Goal: Information Seeking & Learning: Understand process/instructions

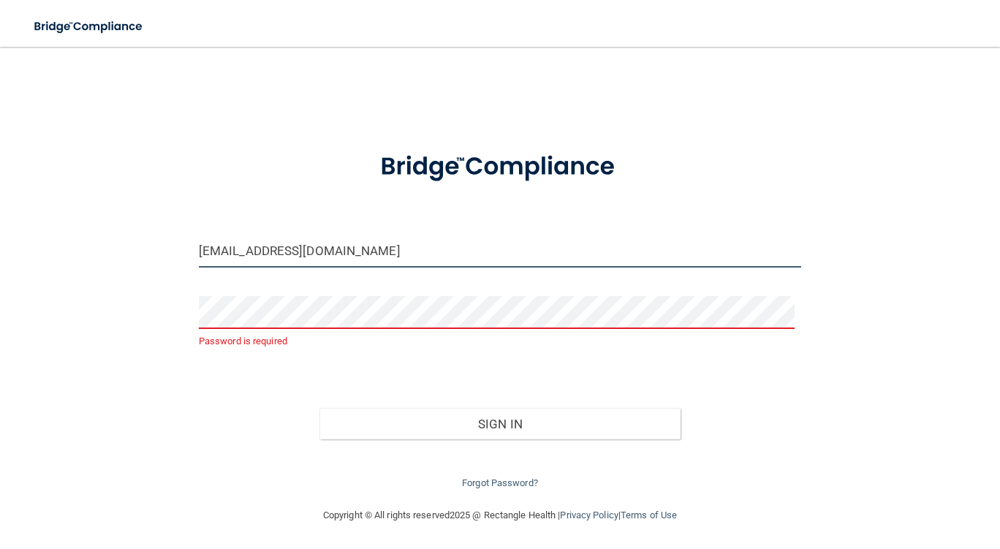
click at [353, 249] on input "[EMAIL_ADDRESS][DOMAIN_NAME]" at bounding box center [500, 251] width 603 height 33
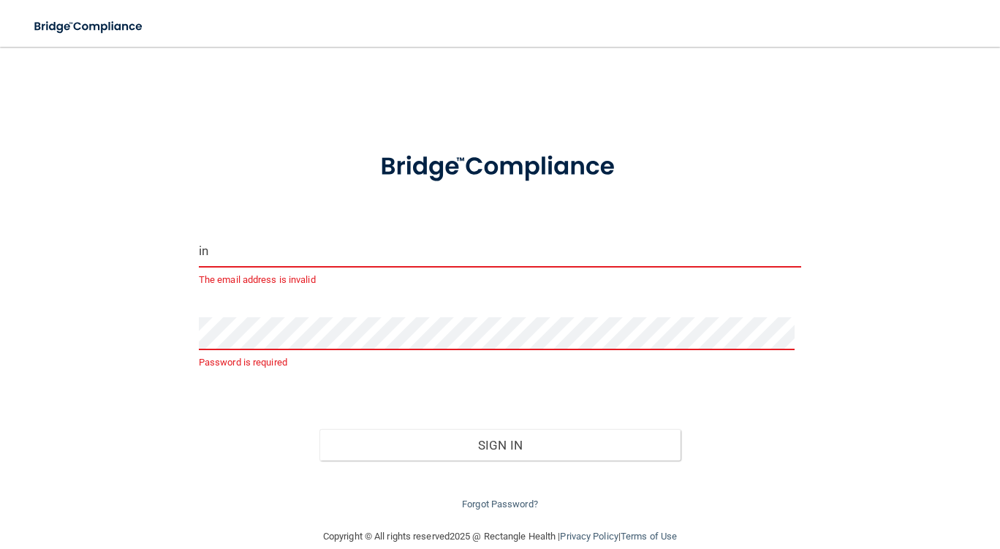
type input "i"
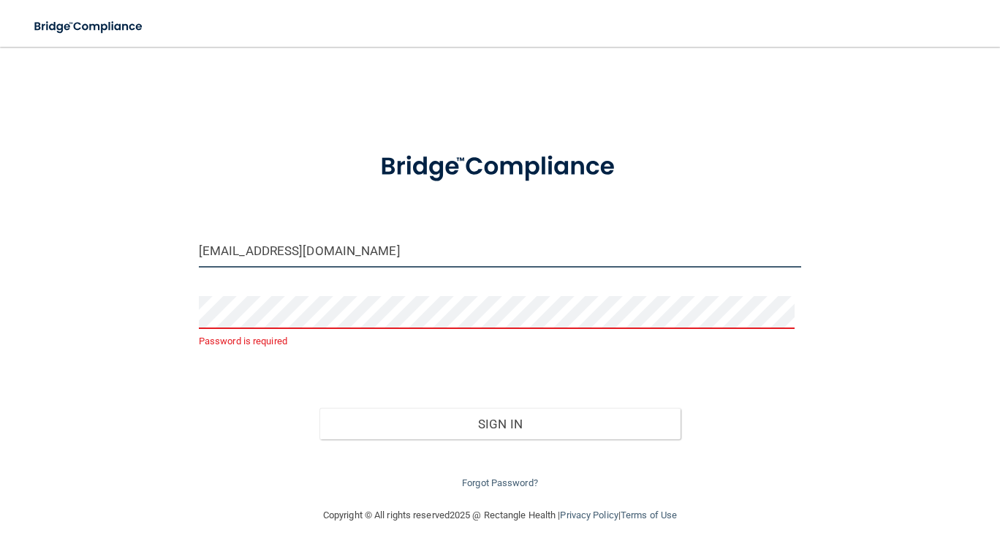
type input "[EMAIL_ADDRESS][DOMAIN_NAME]"
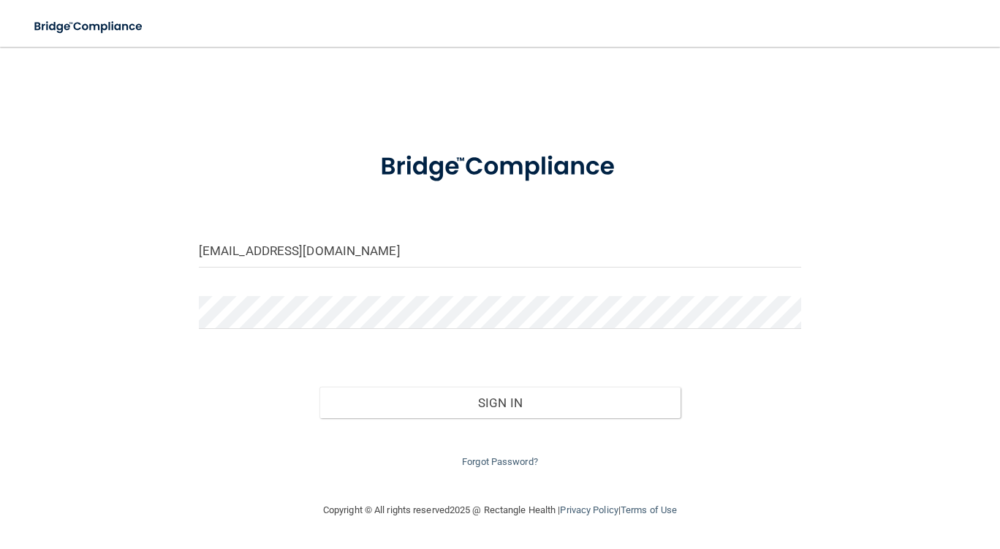
click at [649, 355] on form "[EMAIL_ADDRESS][DOMAIN_NAME] Invalid email/password. You don't have permission …" at bounding box center [500, 303] width 603 height 336
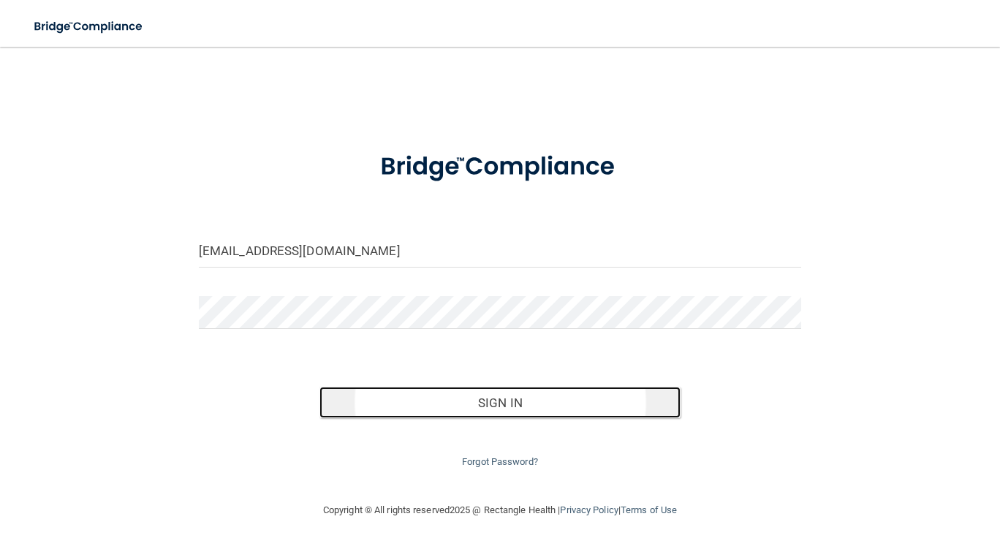
click at [552, 395] on button "Sign In" at bounding box center [501, 403] width 362 height 32
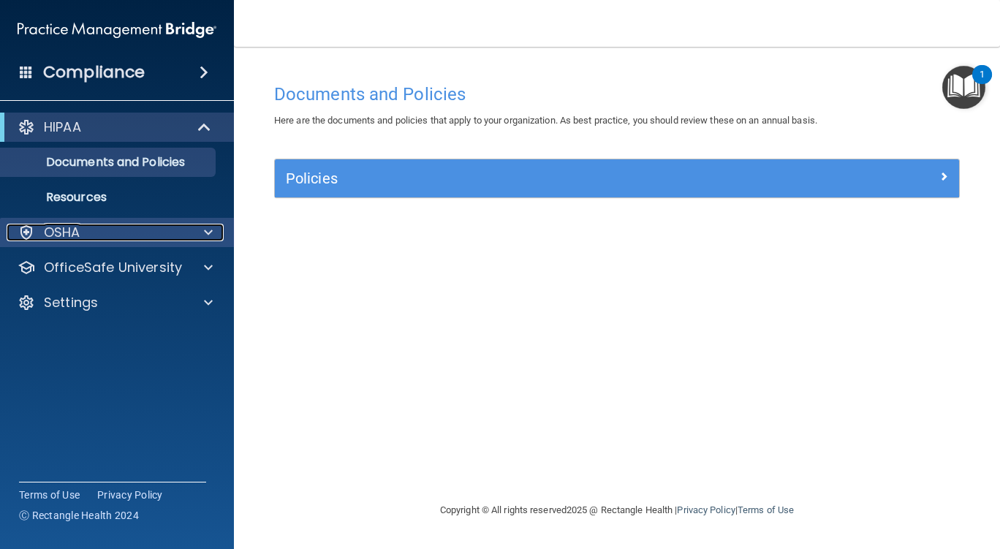
click at [205, 230] on span at bounding box center [208, 233] width 9 height 18
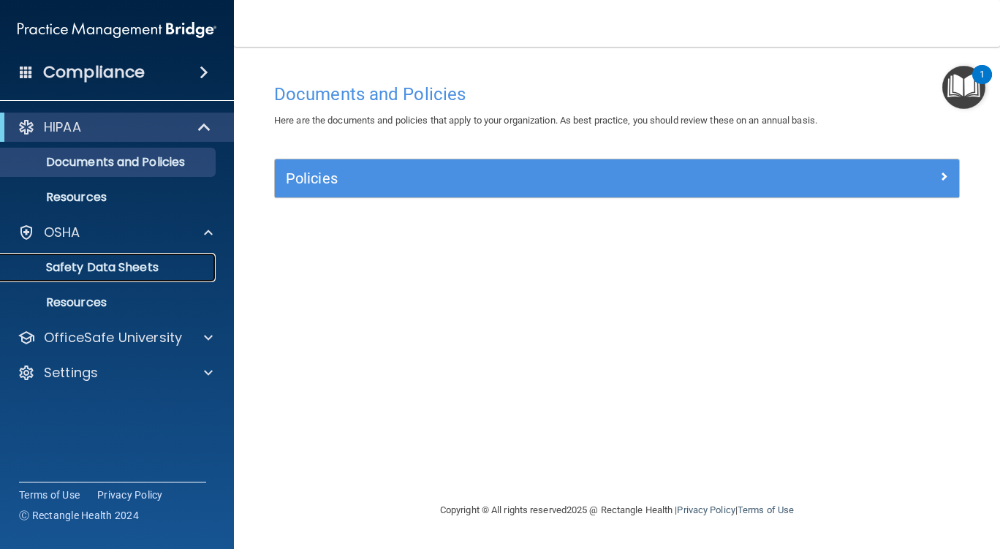
click at [161, 265] on p "Safety Data Sheets" at bounding box center [110, 267] width 200 height 15
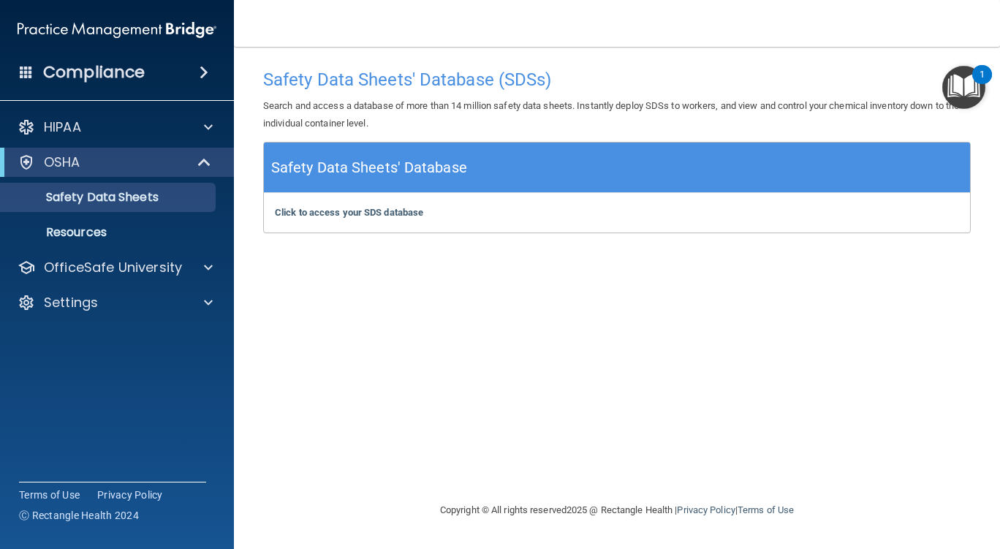
click at [959, 86] on img "Open Resource Center, 1 new notification" at bounding box center [964, 87] width 43 height 43
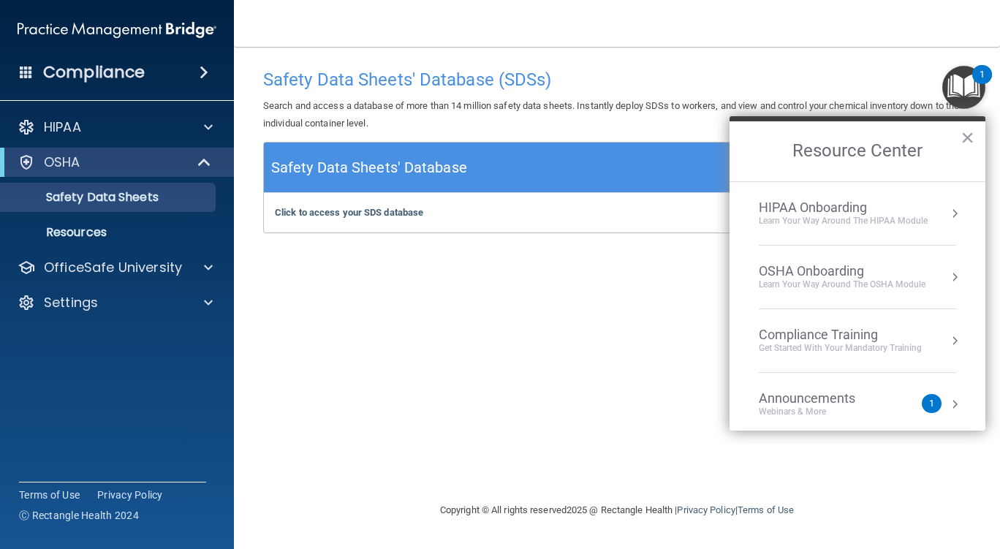
click at [948, 213] on button "Resource Center" at bounding box center [955, 213] width 15 height 15
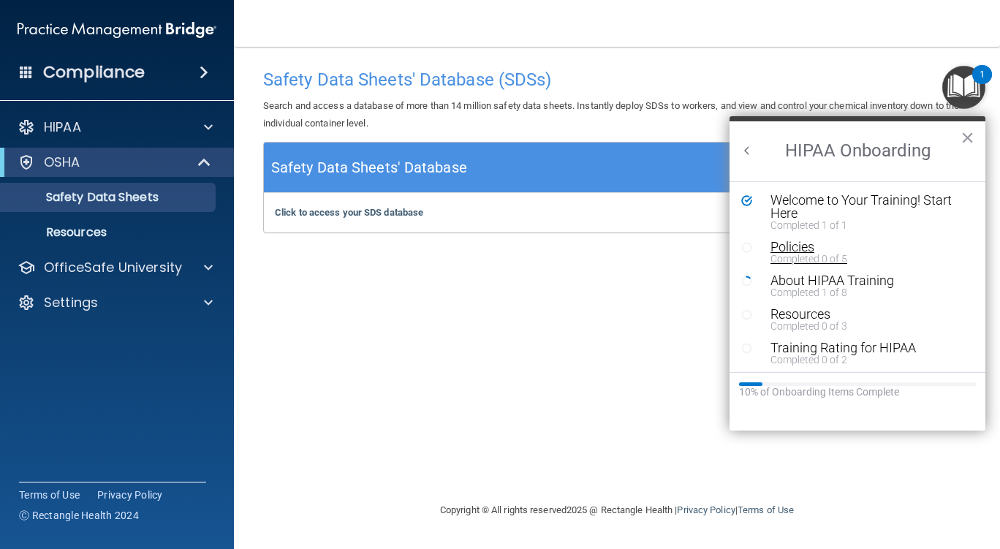
click at [818, 257] on div "Completed 0 of 5" at bounding box center [863, 259] width 185 height 10
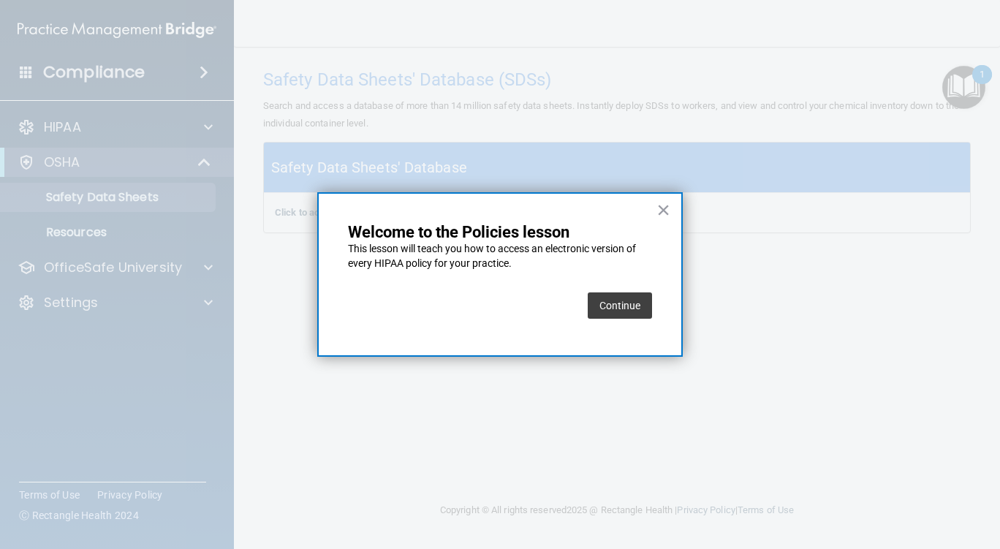
click at [619, 298] on button "Continue" at bounding box center [620, 306] width 64 height 26
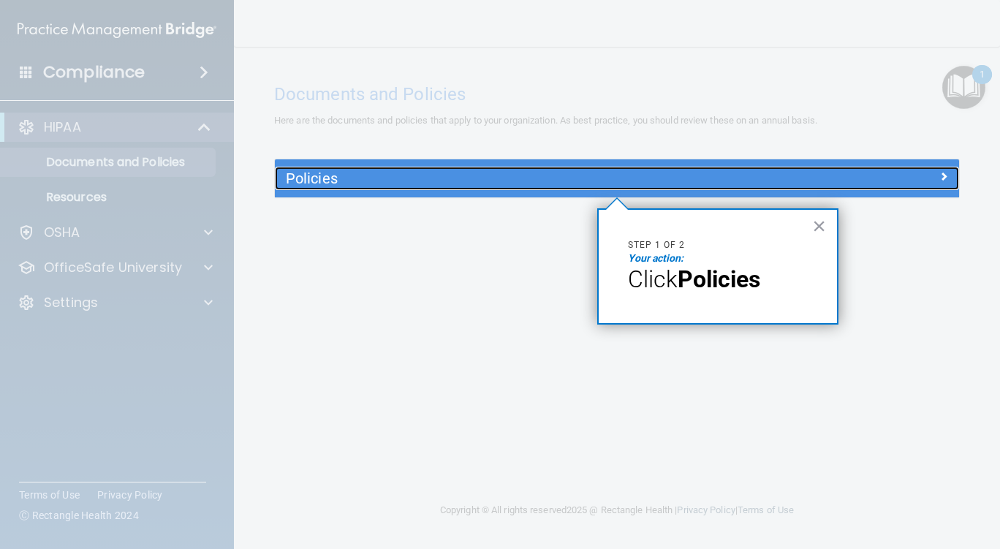
click at [741, 167] on div "Policies" at bounding box center [531, 178] width 513 height 23
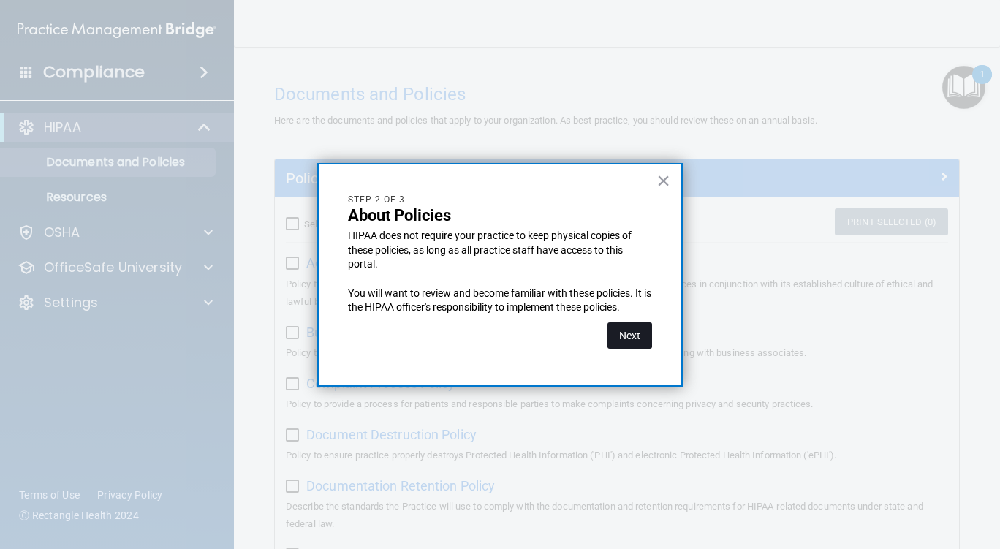
click at [624, 329] on button "Next" at bounding box center [630, 336] width 45 height 26
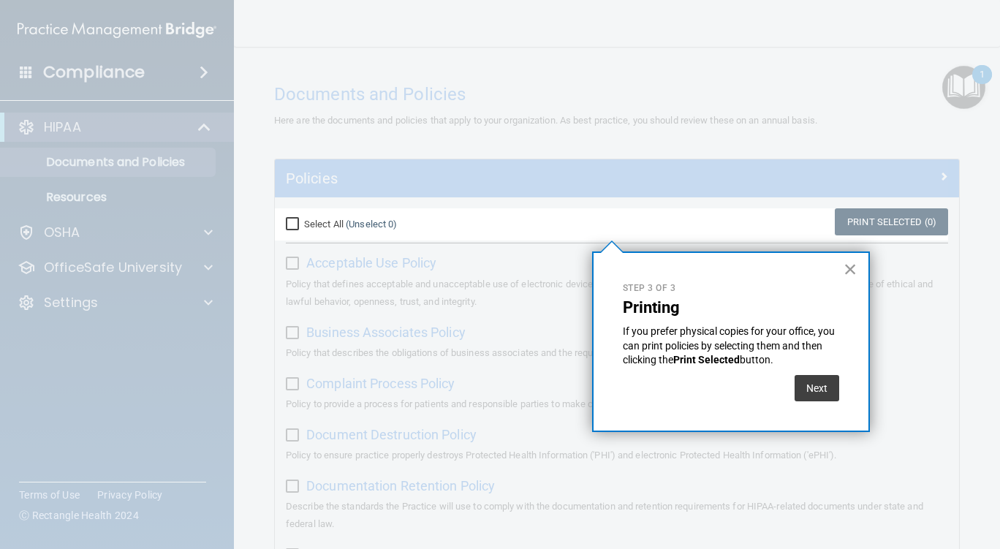
click at [849, 266] on button "×" at bounding box center [851, 268] width 14 height 23
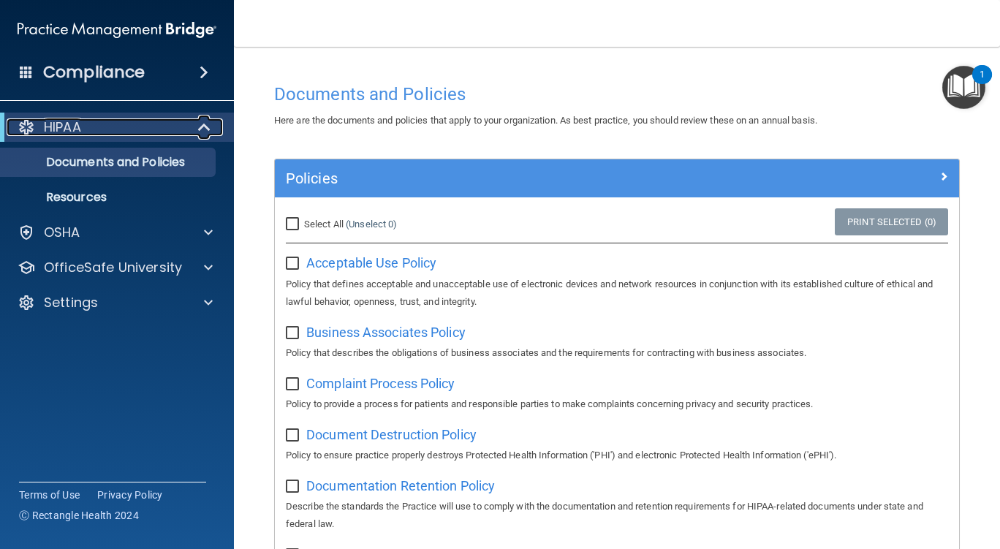
click at [182, 128] on div "HIPAA" at bounding box center [97, 127] width 181 height 18
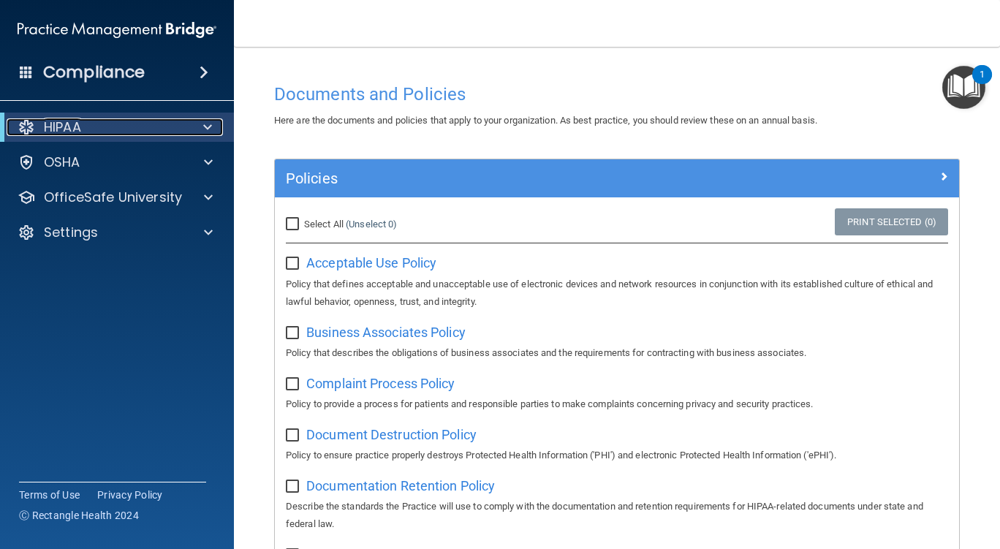
click at [180, 121] on div "HIPAA" at bounding box center [97, 127] width 181 height 18
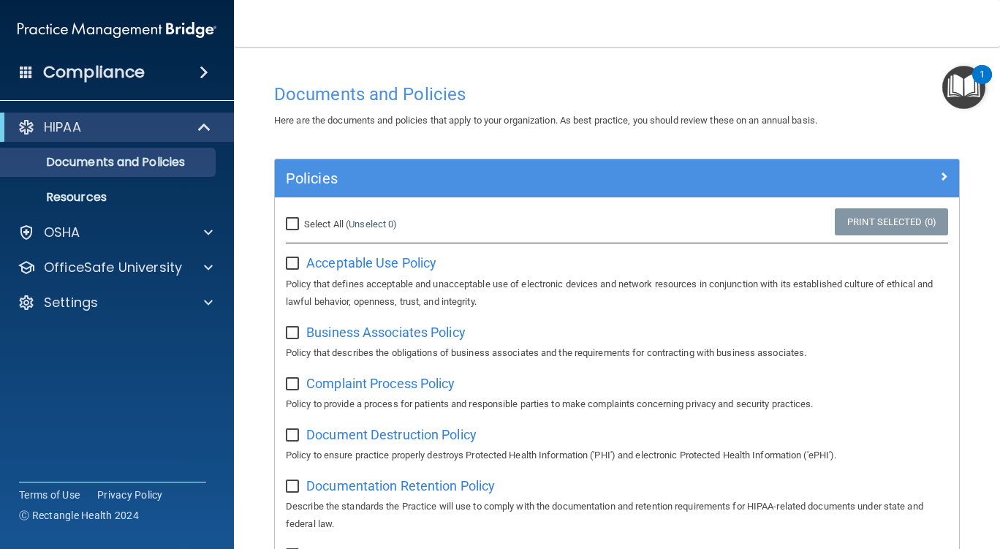
click at [967, 84] on img "Open Resource Center, 1 new notification" at bounding box center [964, 87] width 43 height 43
